Goal: Find specific page/section: Find specific page/section

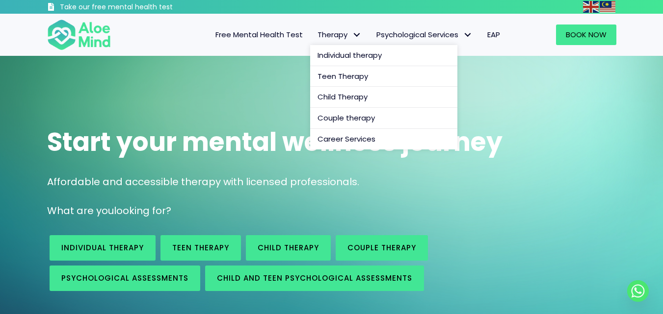
click at [329, 38] on span "Therapy" at bounding box center [339, 34] width 44 height 10
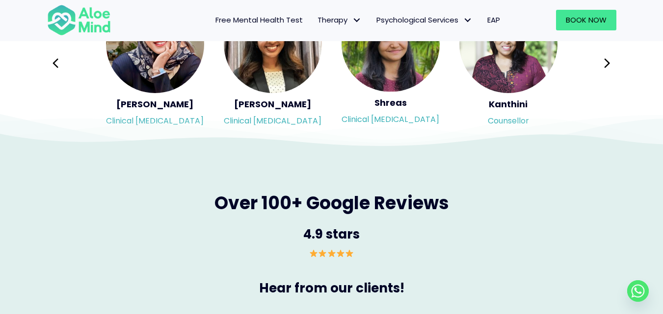
scroll to position [1569, 0]
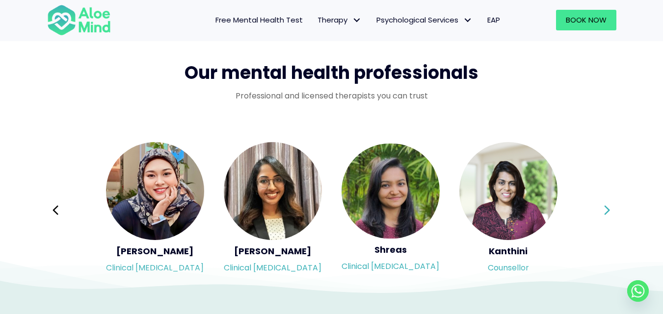
click at [610, 210] on icon at bounding box center [606, 210] width 7 height 19
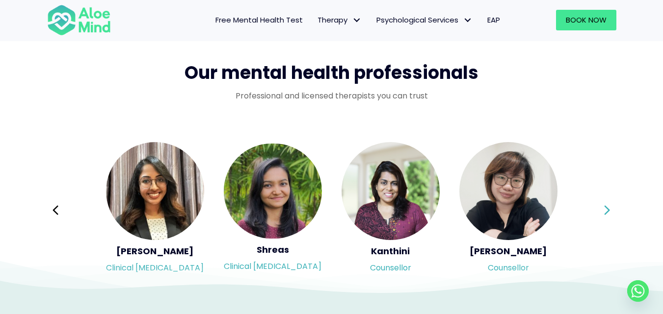
click at [610, 210] on icon at bounding box center [606, 210] width 7 height 19
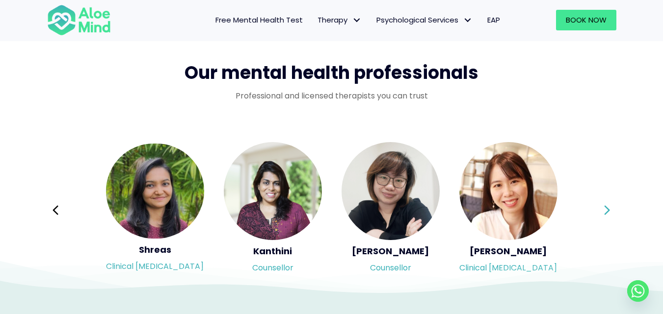
click at [608, 207] on icon at bounding box center [606, 210] width 7 height 19
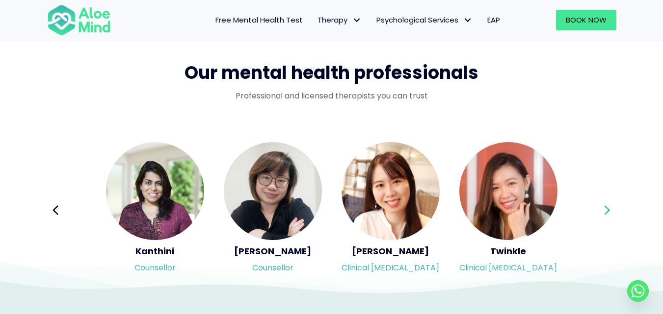
click at [608, 207] on icon at bounding box center [606, 210] width 7 height 19
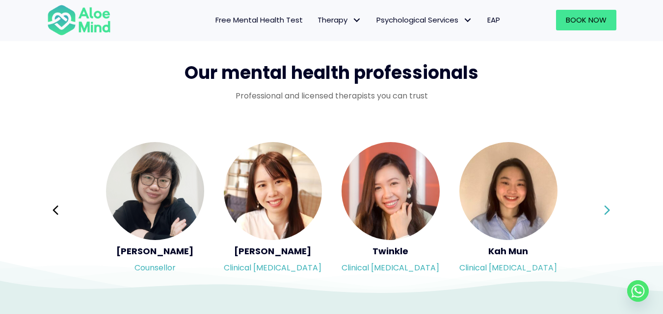
click at [608, 207] on icon at bounding box center [606, 210] width 7 height 19
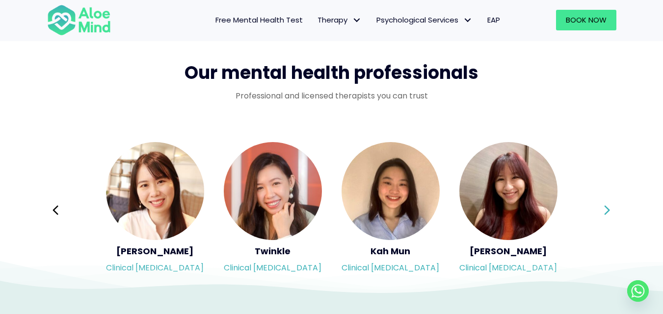
click at [608, 207] on icon at bounding box center [606, 210] width 7 height 19
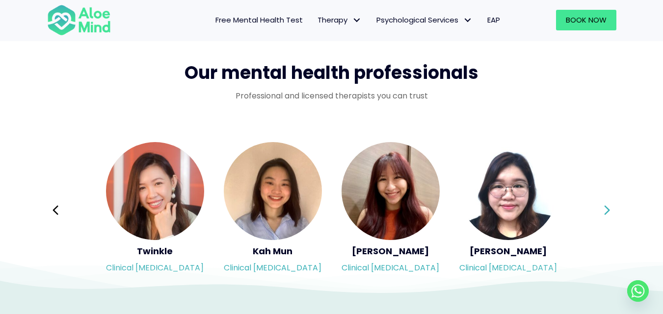
click at [608, 207] on icon at bounding box center [606, 210] width 7 height 19
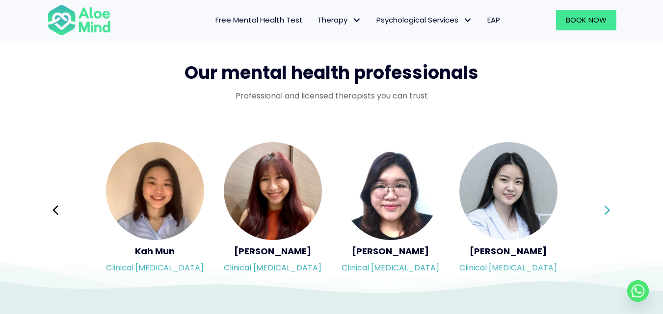
click at [608, 207] on icon at bounding box center [606, 210] width 7 height 19
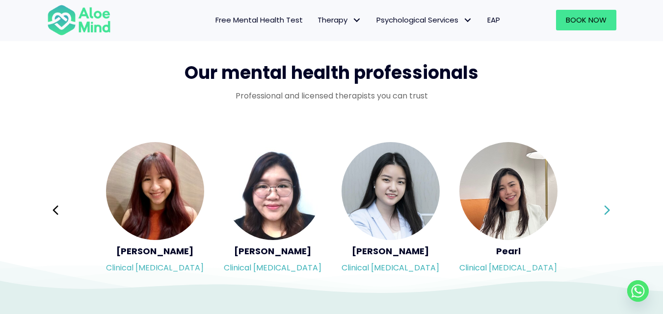
click at [608, 207] on icon at bounding box center [606, 210] width 7 height 19
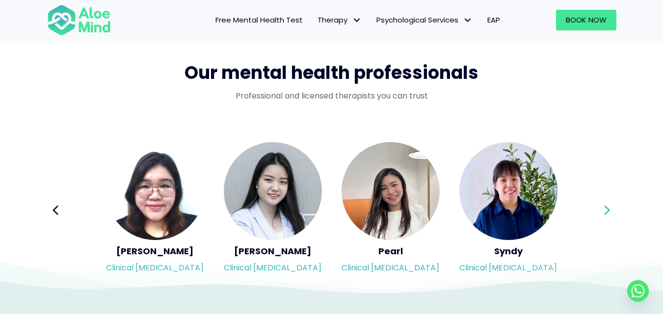
click at [608, 207] on icon at bounding box center [606, 210] width 7 height 19
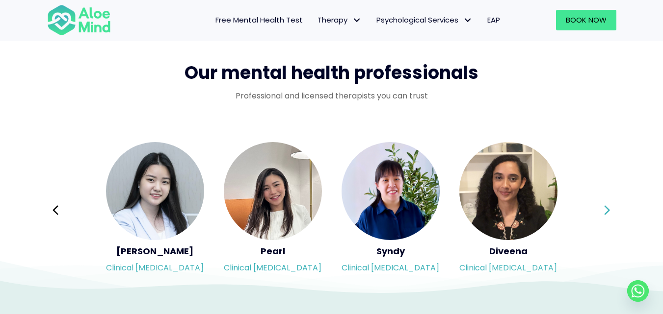
click at [608, 207] on icon at bounding box center [606, 210] width 7 height 19
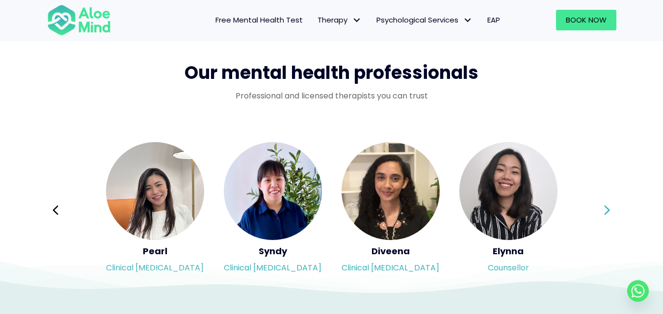
click at [608, 207] on div "Syndy Clinical [MEDICAL_DATA] Diveena Clinical [MEDICAL_DATA] Elynna Counsellor…" at bounding box center [331, 210] width 569 height 138
click at [608, 207] on icon at bounding box center [606, 210] width 7 height 19
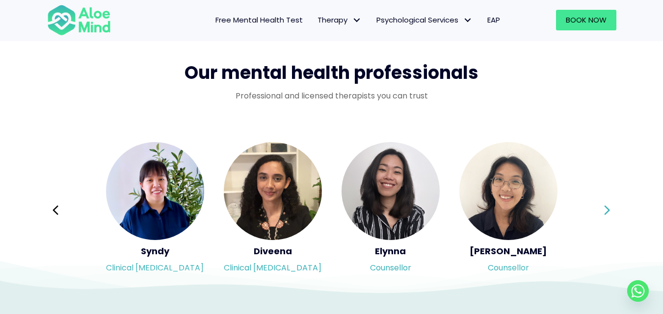
click at [606, 205] on icon at bounding box center [606, 210] width 7 height 19
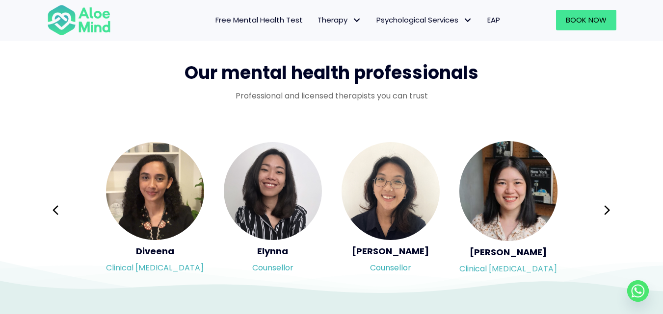
click at [605, 208] on icon at bounding box center [606, 210] width 7 height 19
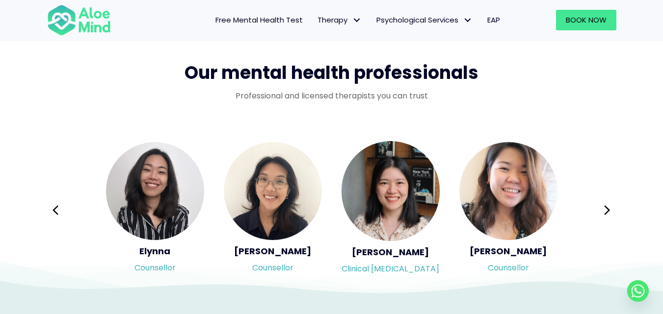
click at [605, 208] on icon at bounding box center [606, 210] width 7 height 19
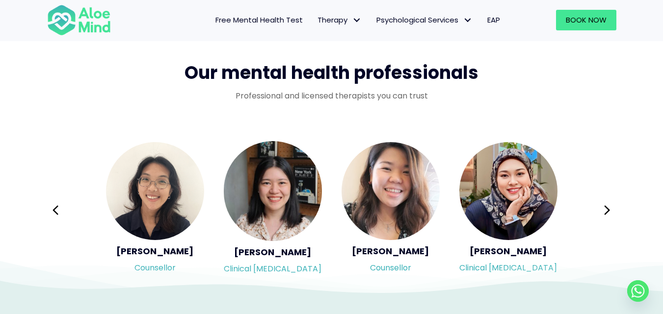
click at [605, 208] on icon at bounding box center [606, 210] width 7 height 19
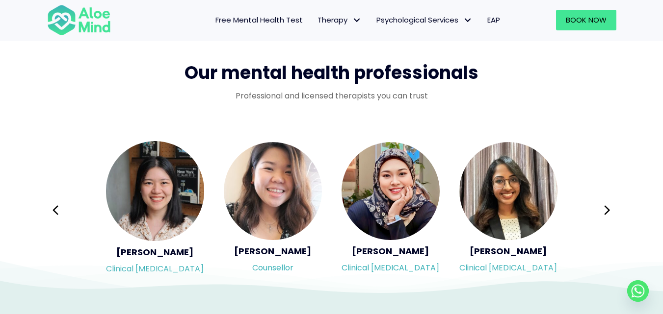
click at [605, 208] on div "Syndy Clinical [MEDICAL_DATA] Diveena Clinical [MEDICAL_DATA] Elynna Counsellor…" at bounding box center [331, 210] width 569 height 138
click at [605, 208] on icon at bounding box center [606, 210] width 7 height 19
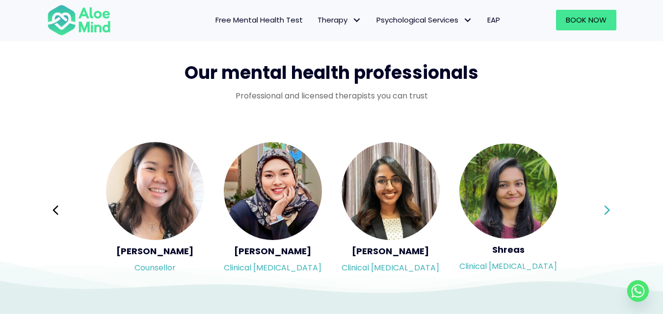
click at [609, 209] on icon at bounding box center [606, 209] width 5 height 9
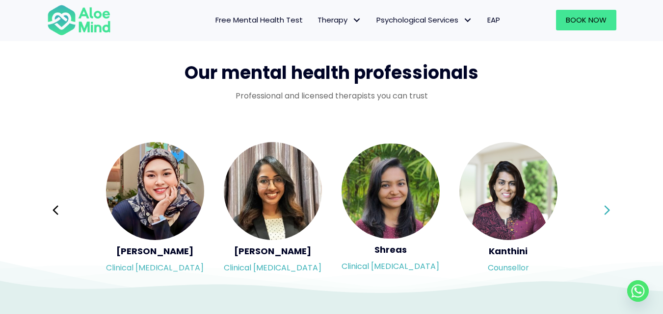
click at [609, 209] on icon at bounding box center [606, 209] width 5 height 9
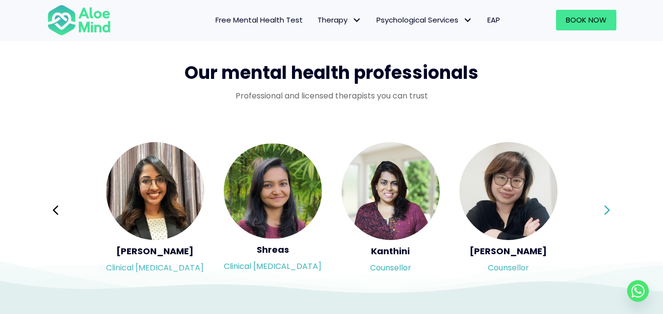
click at [609, 209] on icon at bounding box center [606, 209] width 5 height 9
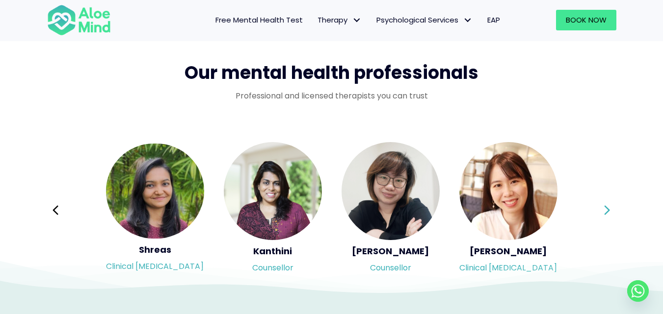
click at [609, 209] on icon at bounding box center [606, 209] width 5 height 9
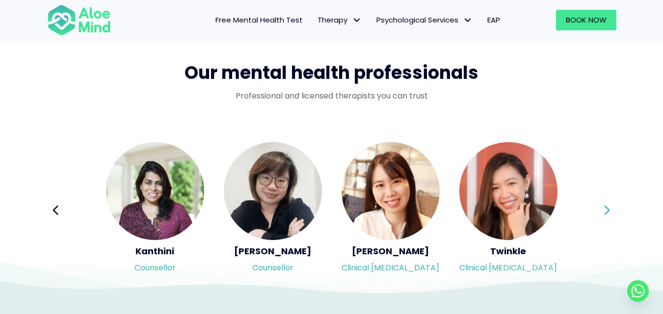
click at [609, 209] on div "Syndy Clinical [MEDICAL_DATA] Diveena Clinical [MEDICAL_DATA] Elynna Counsellor…" at bounding box center [331, 210] width 569 height 138
click at [609, 209] on icon at bounding box center [606, 209] width 5 height 9
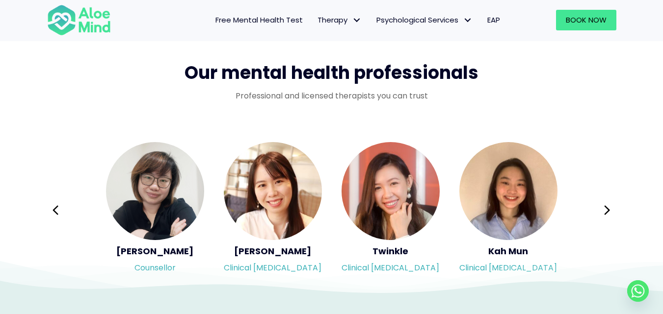
click at [608, 209] on icon at bounding box center [606, 209] width 5 height 9
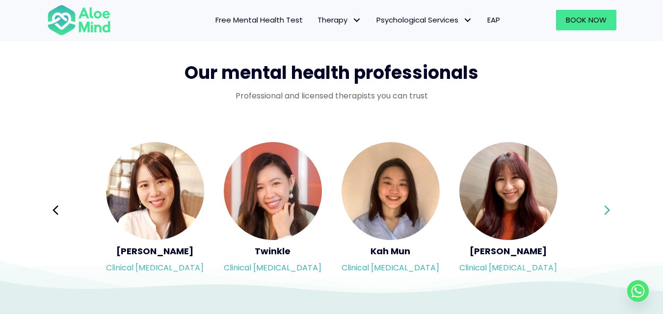
click at [606, 209] on icon at bounding box center [606, 210] width 7 height 19
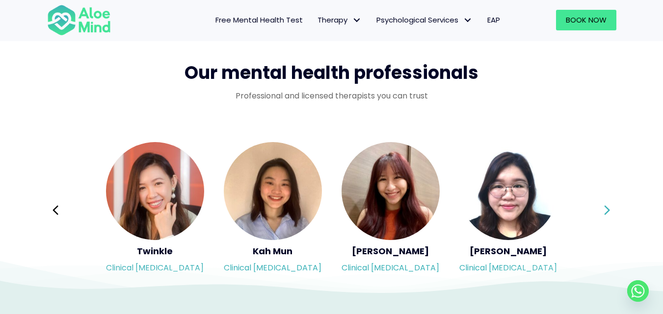
click at [606, 209] on icon at bounding box center [606, 210] width 7 height 19
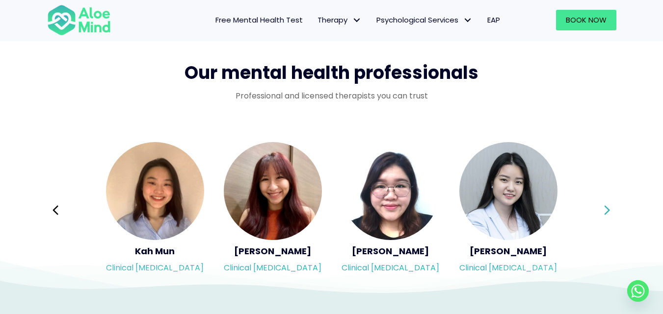
click at [606, 209] on icon at bounding box center [606, 210] width 7 height 19
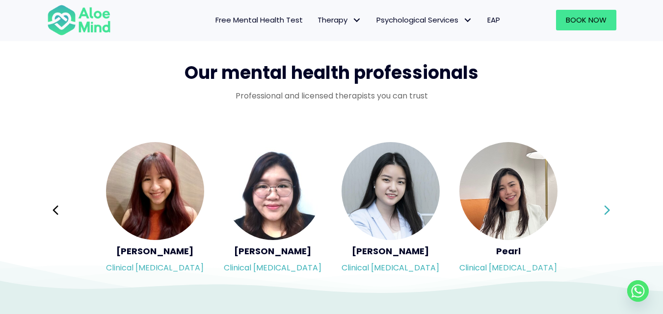
click at [606, 209] on icon at bounding box center [606, 210] width 7 height 19
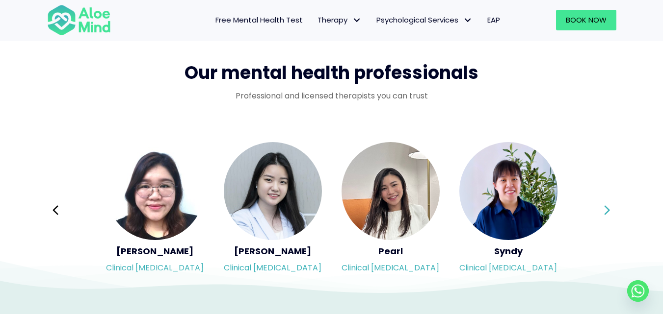
click at [606, 209] on icon at bounding box center [606, 210] width 7 height 19
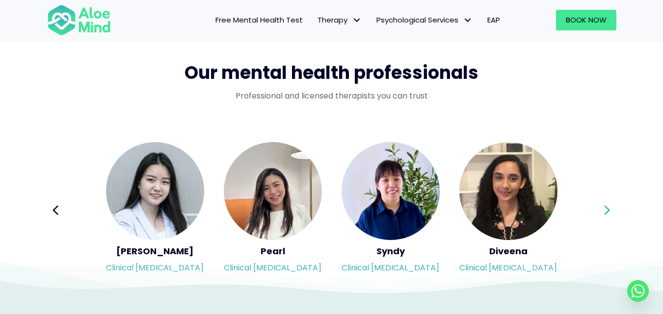
click at [606, 209] on icon at bounding box center [606, 210] width 7 height 19
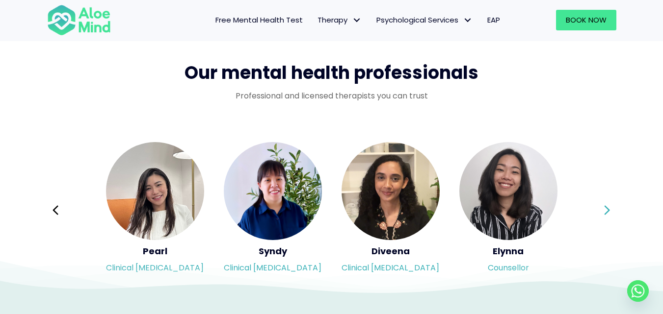
click at [606, 209] on div "Syndy Clinical [MEDICAL_DATA] Diveena Clinical [MEDICAL_DATA] Elynna Counsellor…" at bounding box center [331, 210] width 569 height 138
click at [606, 209] on icon at bounding box center [606, 210] width 7 height 19
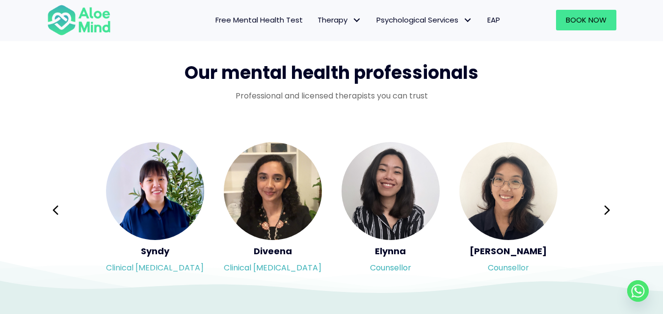
click at [606, 209] on icon at bounding box center [606, 210] width 7 height 19
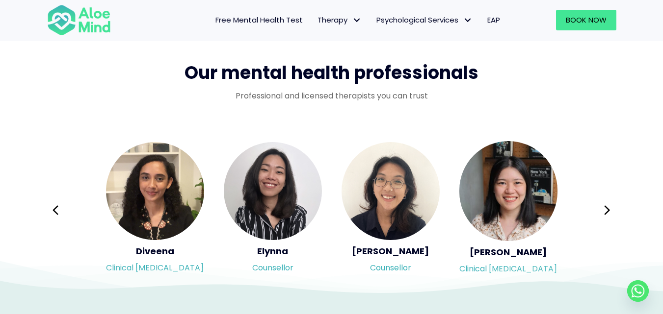
click at [606, 209] on icon at bounding box center [606, 210] width 7 height 19
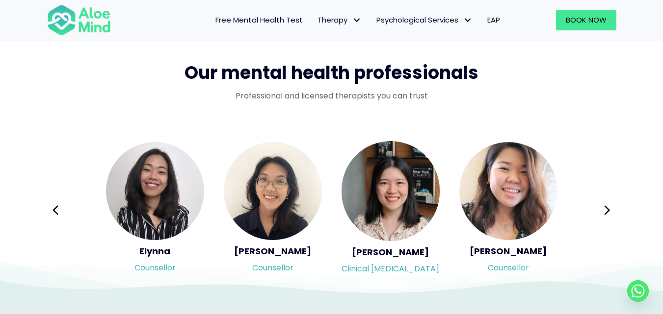
click at [606, 209] on div "Syndy Clinical [MEDICAL_DATA] Diveena Clinical [MEDICAL_DATA] Elynna Counsellor…" at bounding box center [331, 210] width 569 height 138
click at [606, 209] on icon at bounding box center [606, 210] width 7 height 19
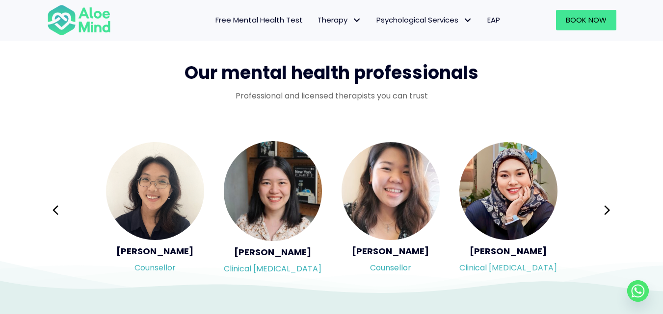
click at [609, 209] on icon at bounding box center [606, 210] width 7 height 19
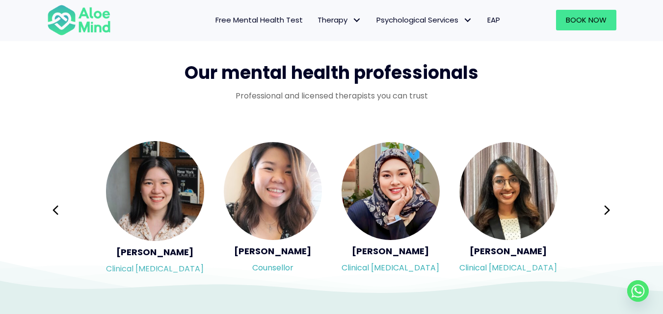
click at [608, 209] on icon at bounding box center [606, 209] width 5 height 9
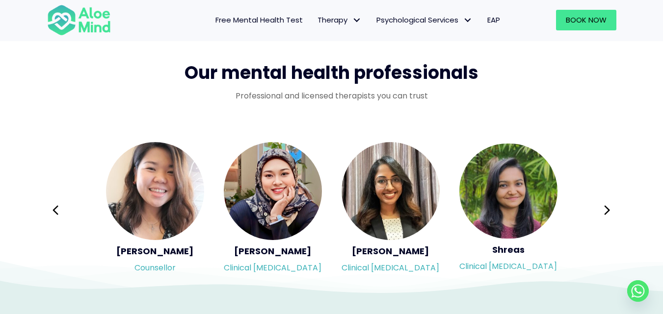
click at [608, 209] on div "Syndy Clinical [MEDICAL_DATA] Diveena Clinical [MEDICAL_DATA] Elynna Counsellor…" at bounding box center [331, 210] width 569 height 138
click at [608, 209] on icon at bounding box center [606, 209] width 5 height 9
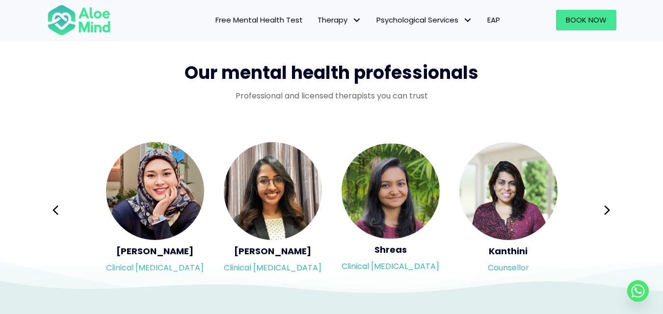
click at [608, 209] on div "Syndy Clinical [MEDICAL_DATA] Diveena Clinical [MEDICAL_DATA] Elynna Counsellor…" at bounding box center [331, 210] width 569 height 138
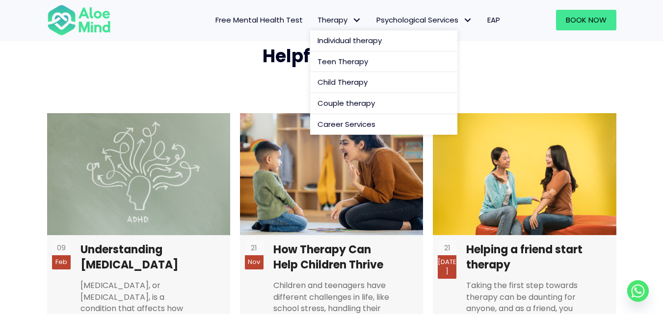
scroll to position [2060, 0]
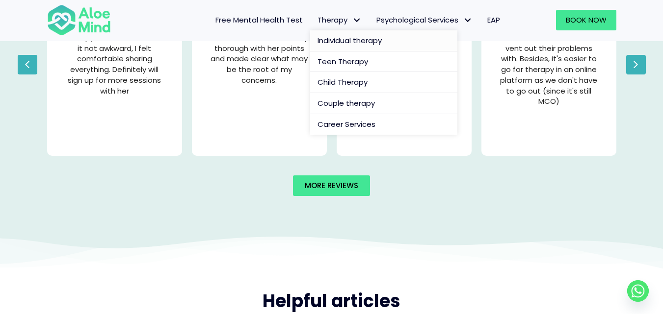
click at [347, 37] on span "Individual therapy" at bounding box center [349, 40] width 64 height 10
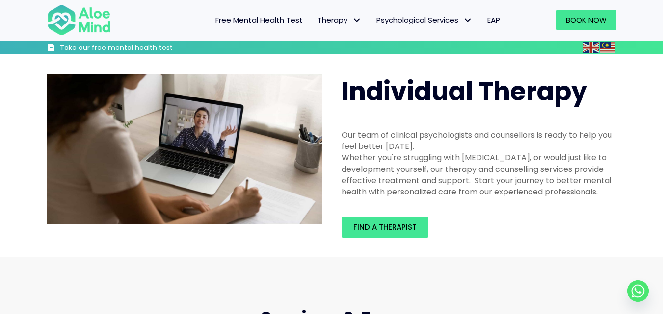
scroll to position [49, 0]
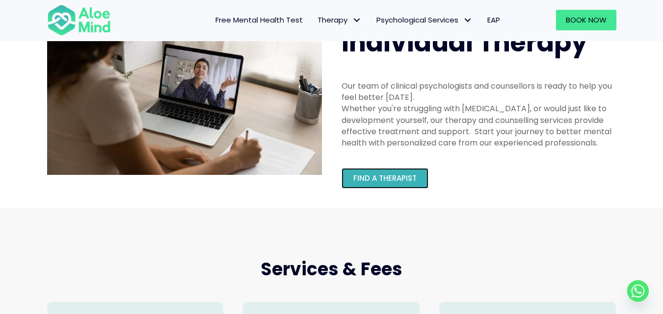
drag, startPoint x: 409, startPoint y: 176, endPoint x: 511, endPoint y: 188, distance: 102.7
click at [410, 176] on span "Find a therapist" at bounding box center [384, 178] width 63 height 10
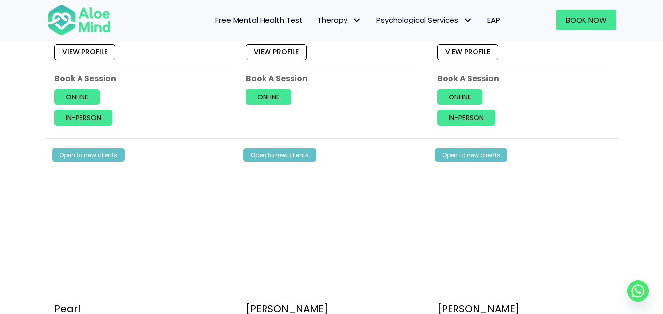
scroll to position [2746, 0]
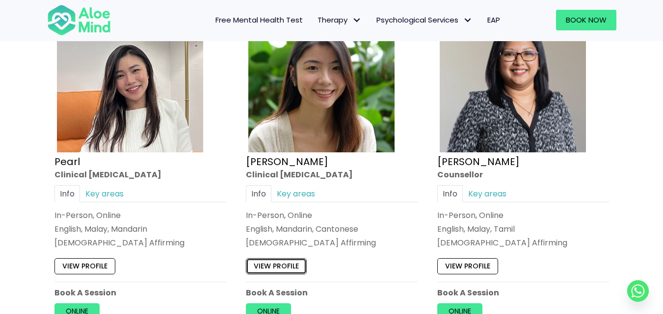
click at [291, 269] on link "View profile" at bounding box center [276, 267] width 61 height 16
